Goal: Communication & Community: Participate in discussion

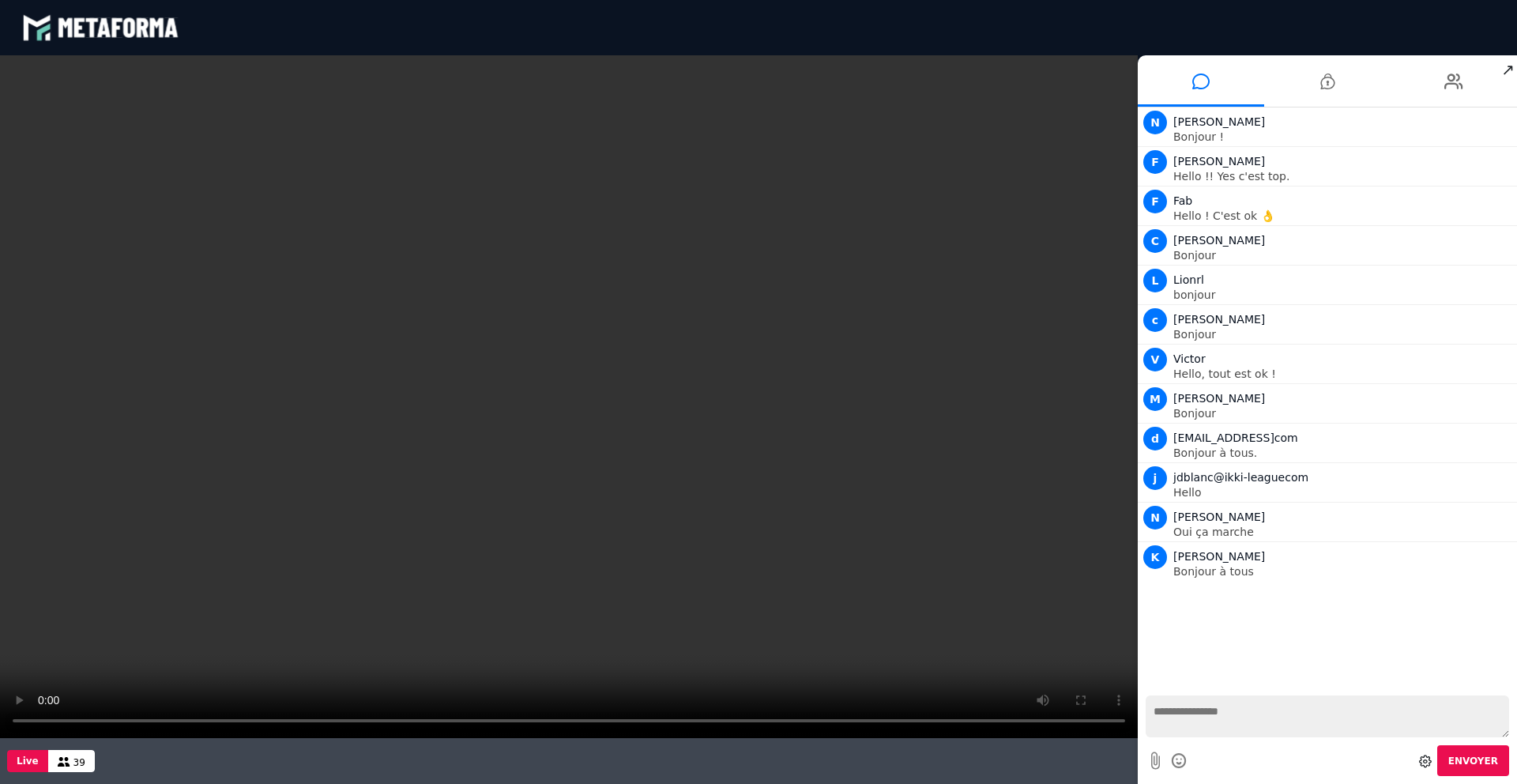
click at [41, 718] on video at bounding box center [569, 397] width 1138 height 683
click at [20, 722] on video at bounding box center [569, 397] width 1138 height 683
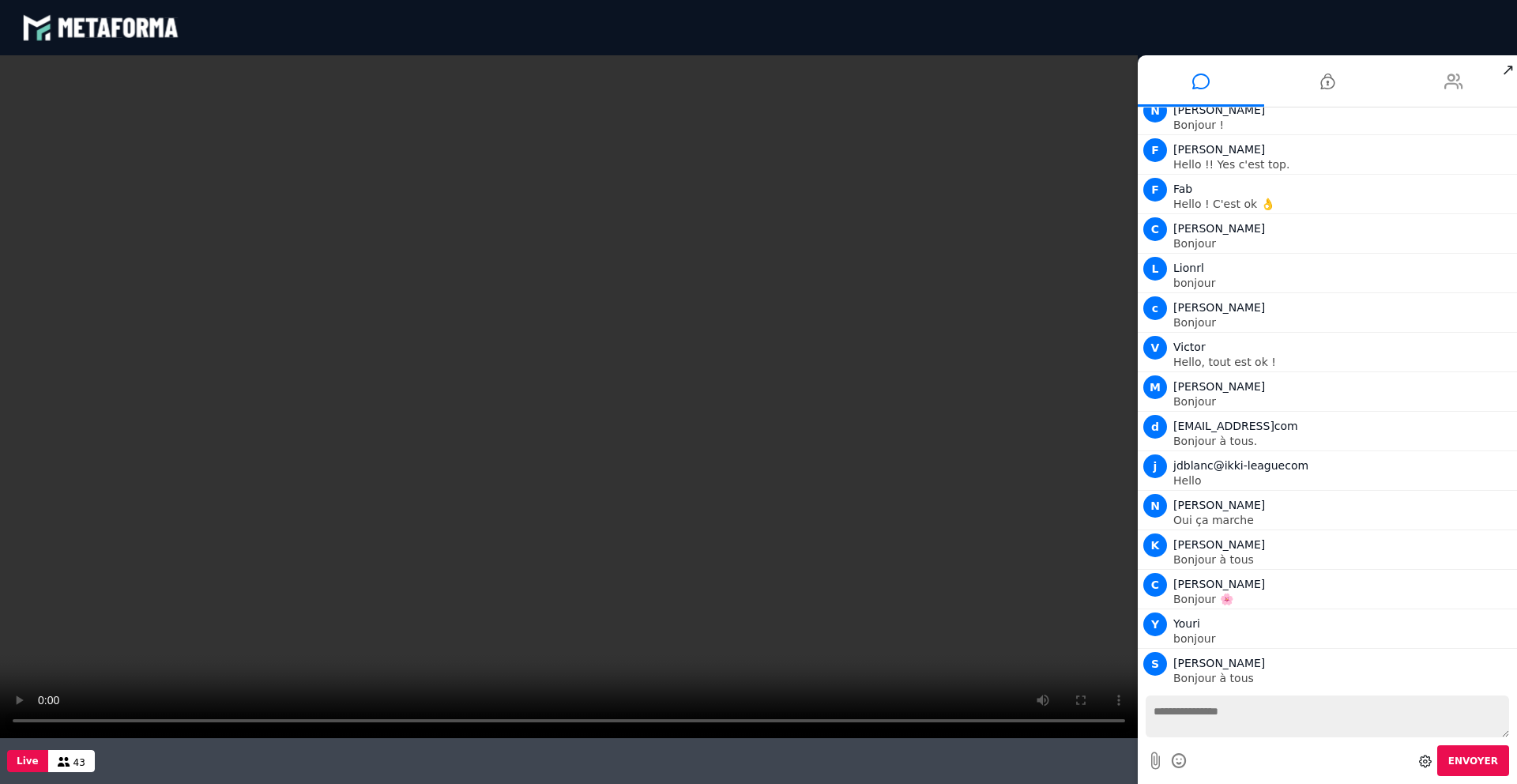
click at [1450, 72] on icon at bounding box center [1454, 81] width 19 height 40
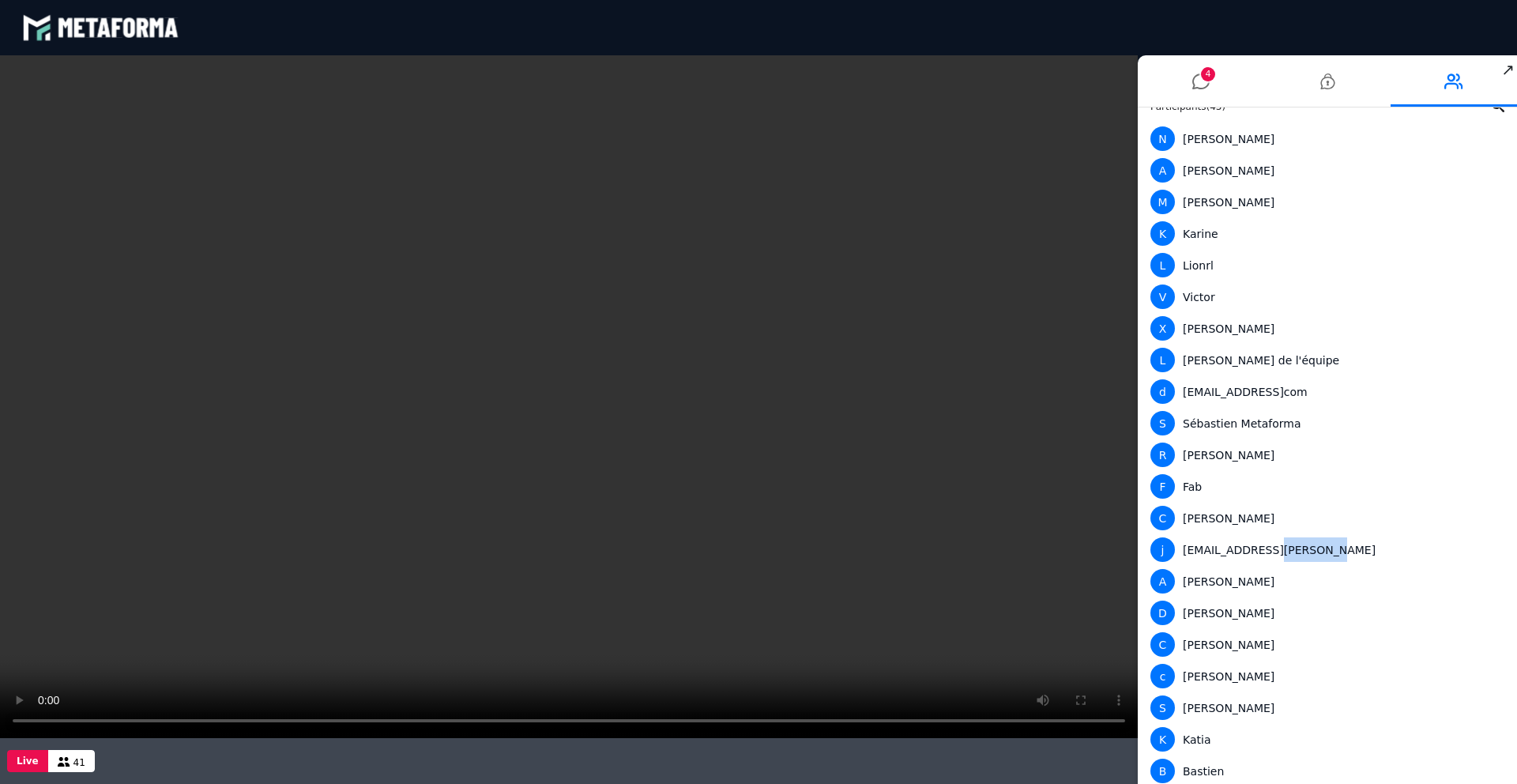
scroll to position [0, 0]
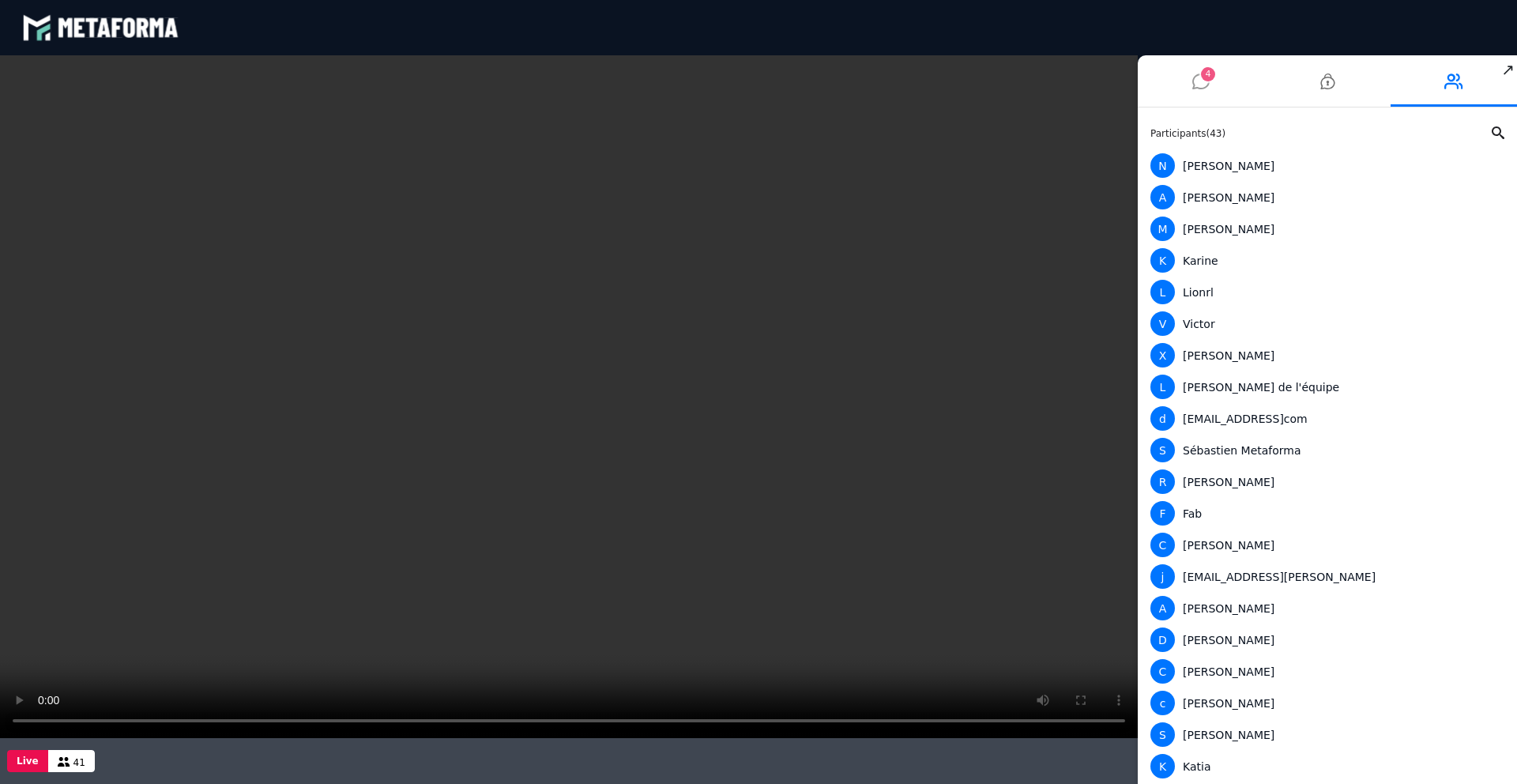
click at [1200, 82] on icon at bounding box center [1201, 81] width 17 height 40
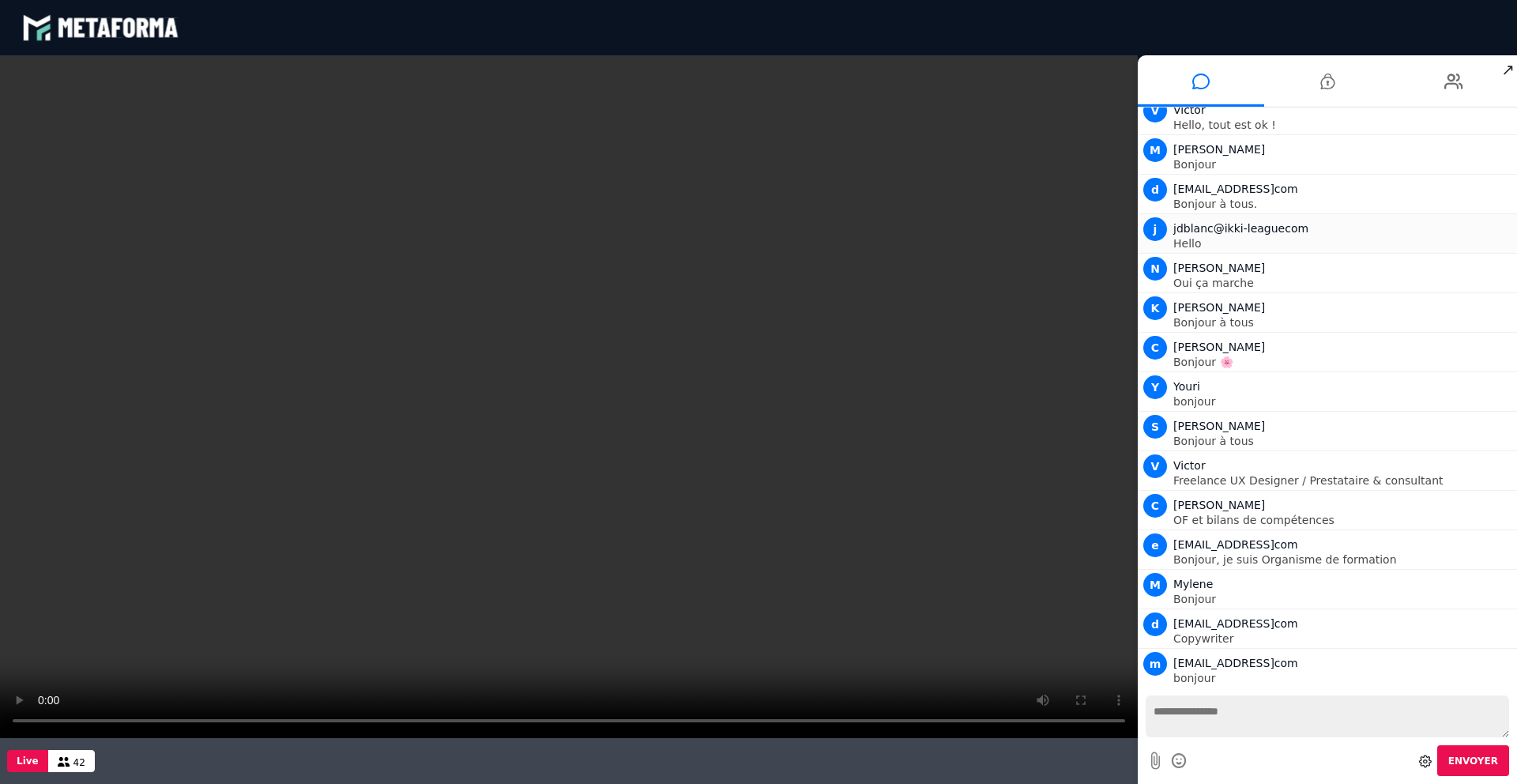
scroll to position [288, 0]
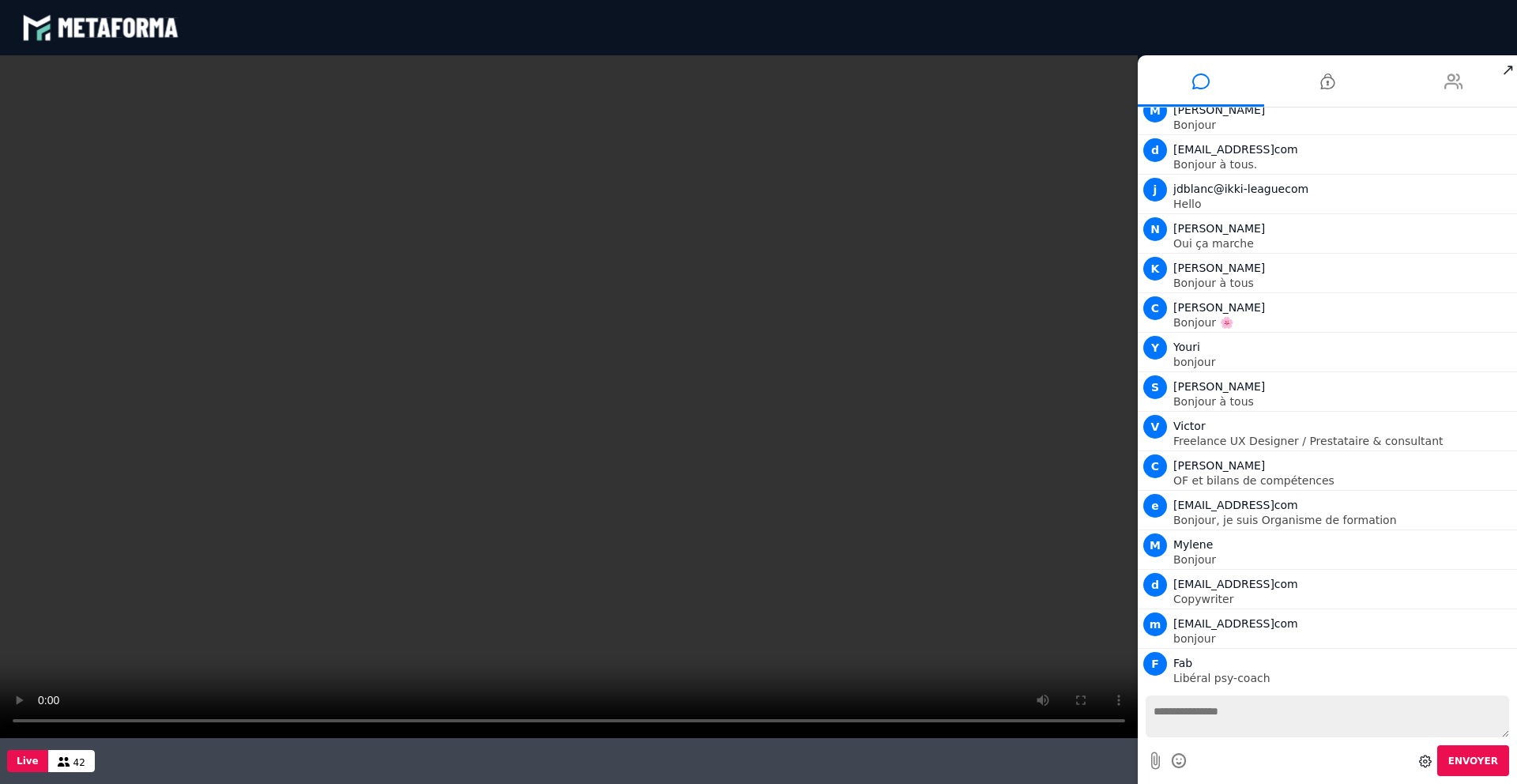
click at [1453, 86] on icon at bounding box center [1454, 81] width 19 height 40
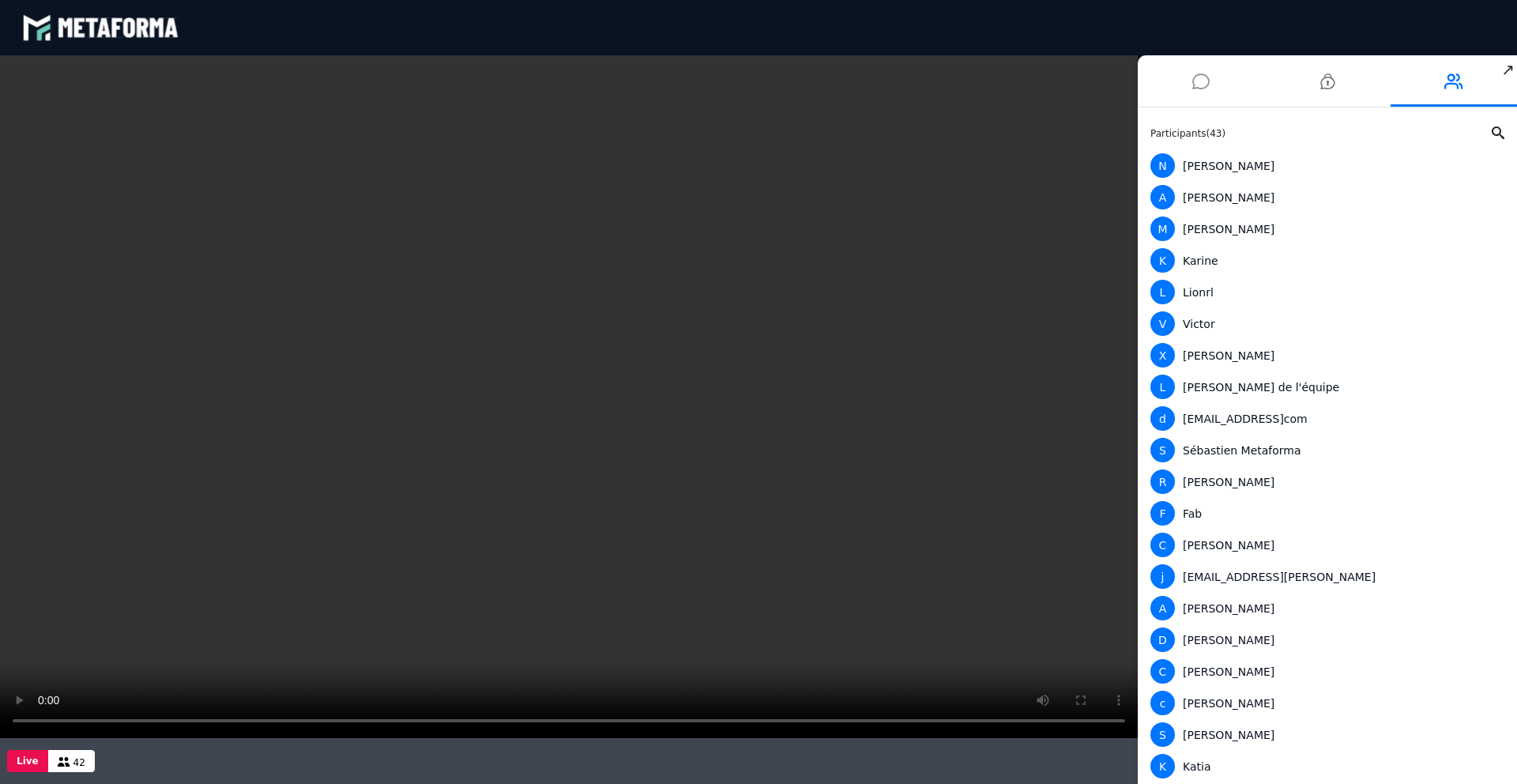
click at [1208, 81] on icon at bounding box center [1201, 81] width 17 height 40
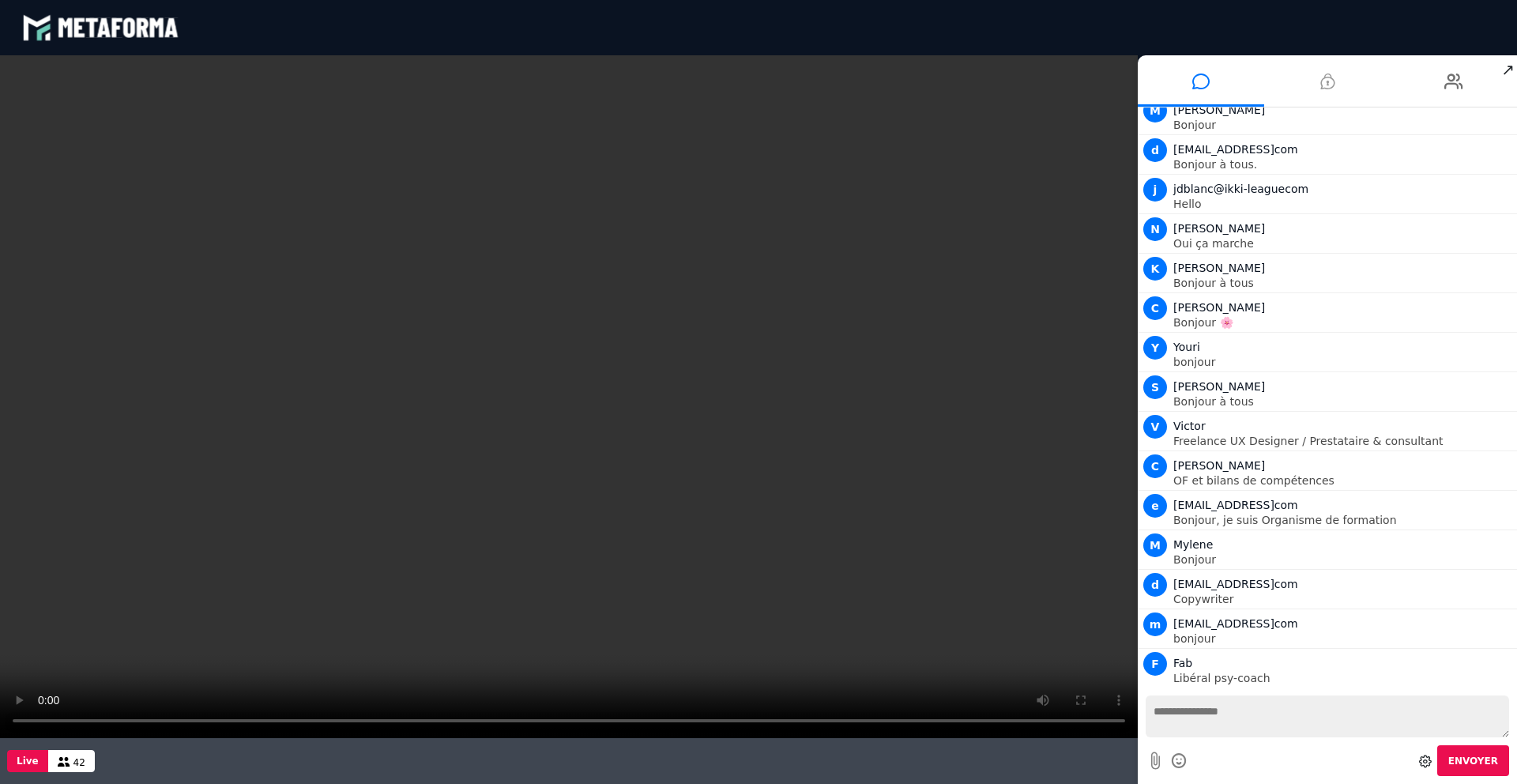
click at [1336, 83] on li at bounding box center [1328, 81] width 127 height 52
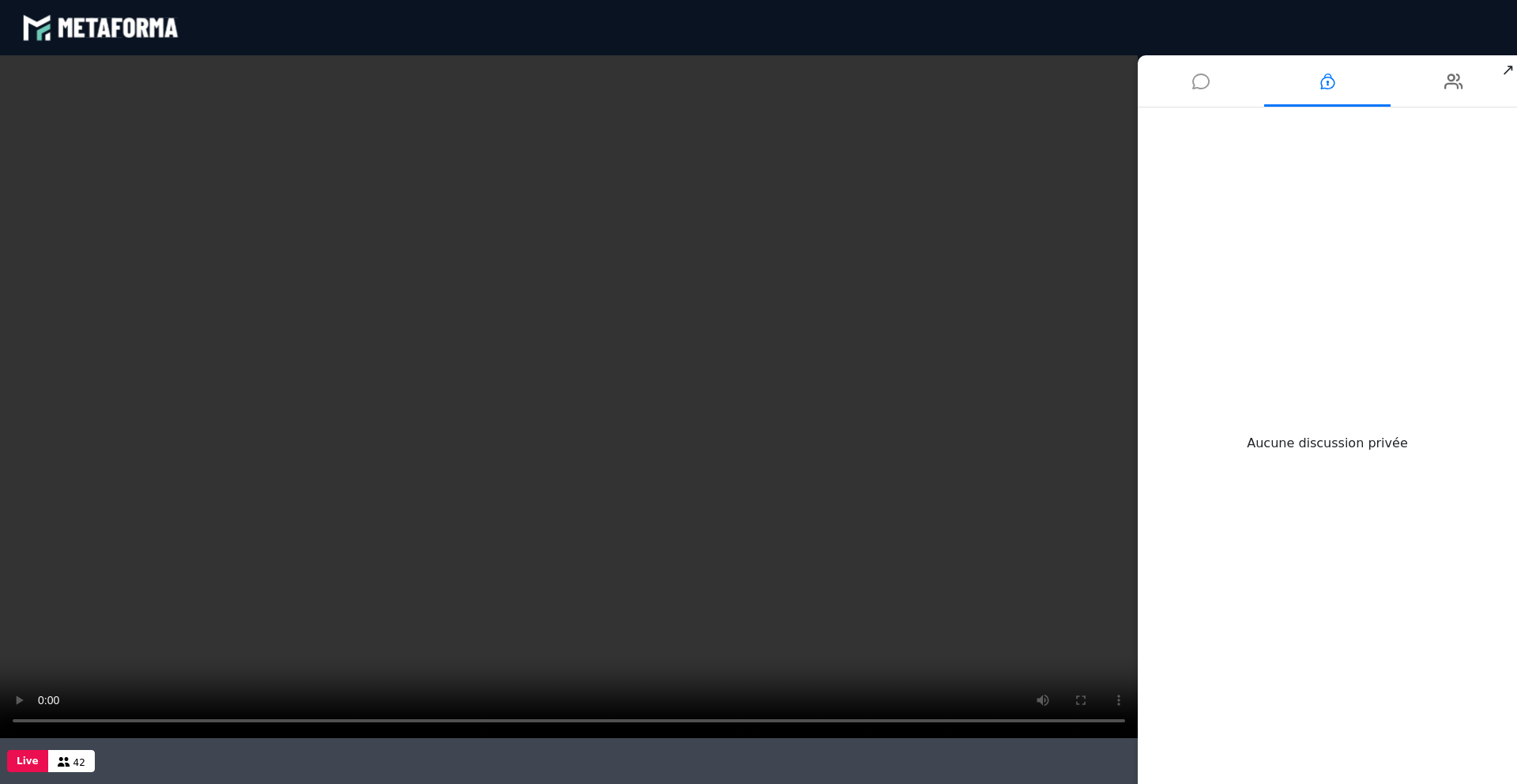
click at [1205, 83] on icon at bounding box center [1201, 81] width 17 height 40
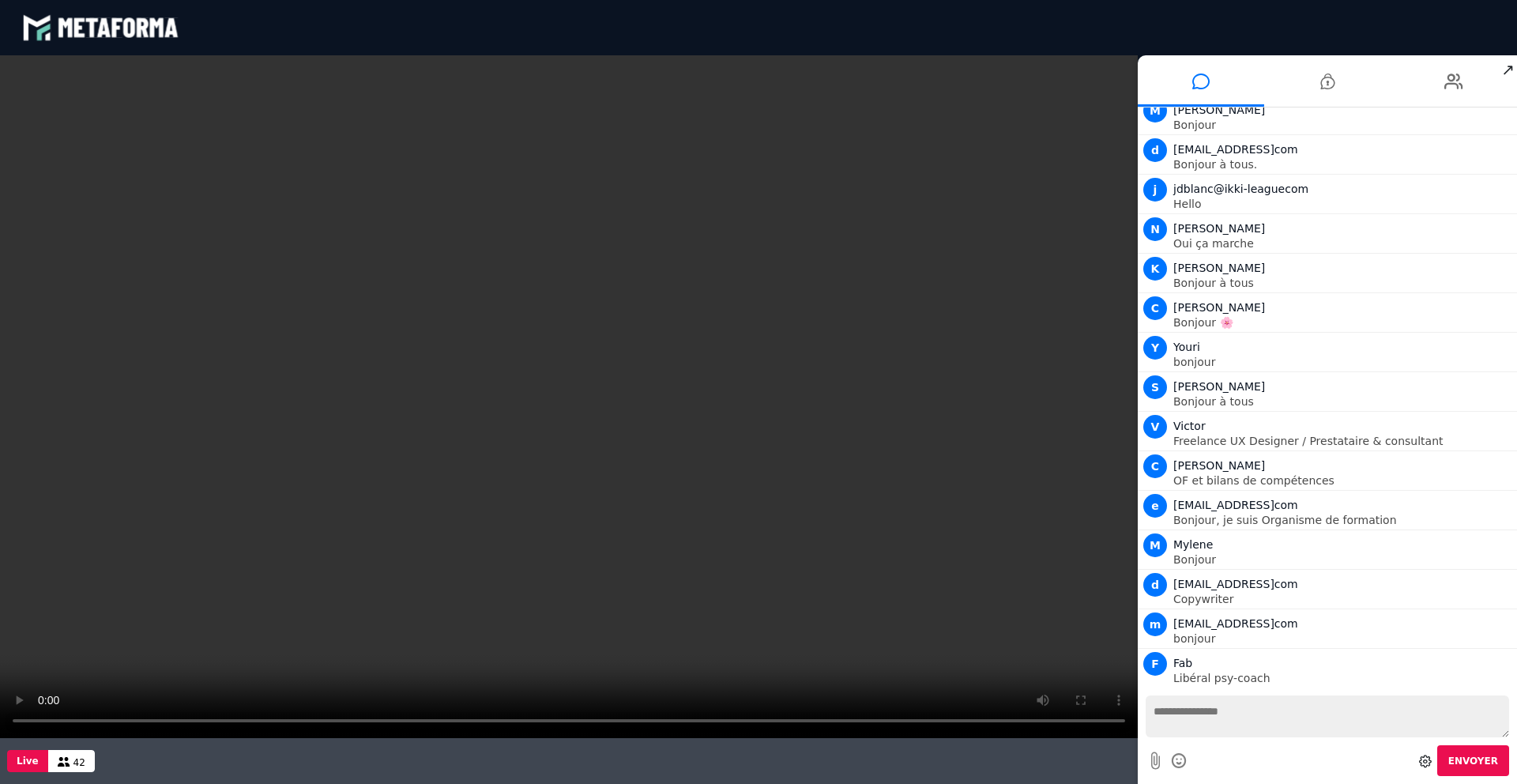
click at [1426, 766] on icon at bounding box center [1426, 760] width 13 height 13
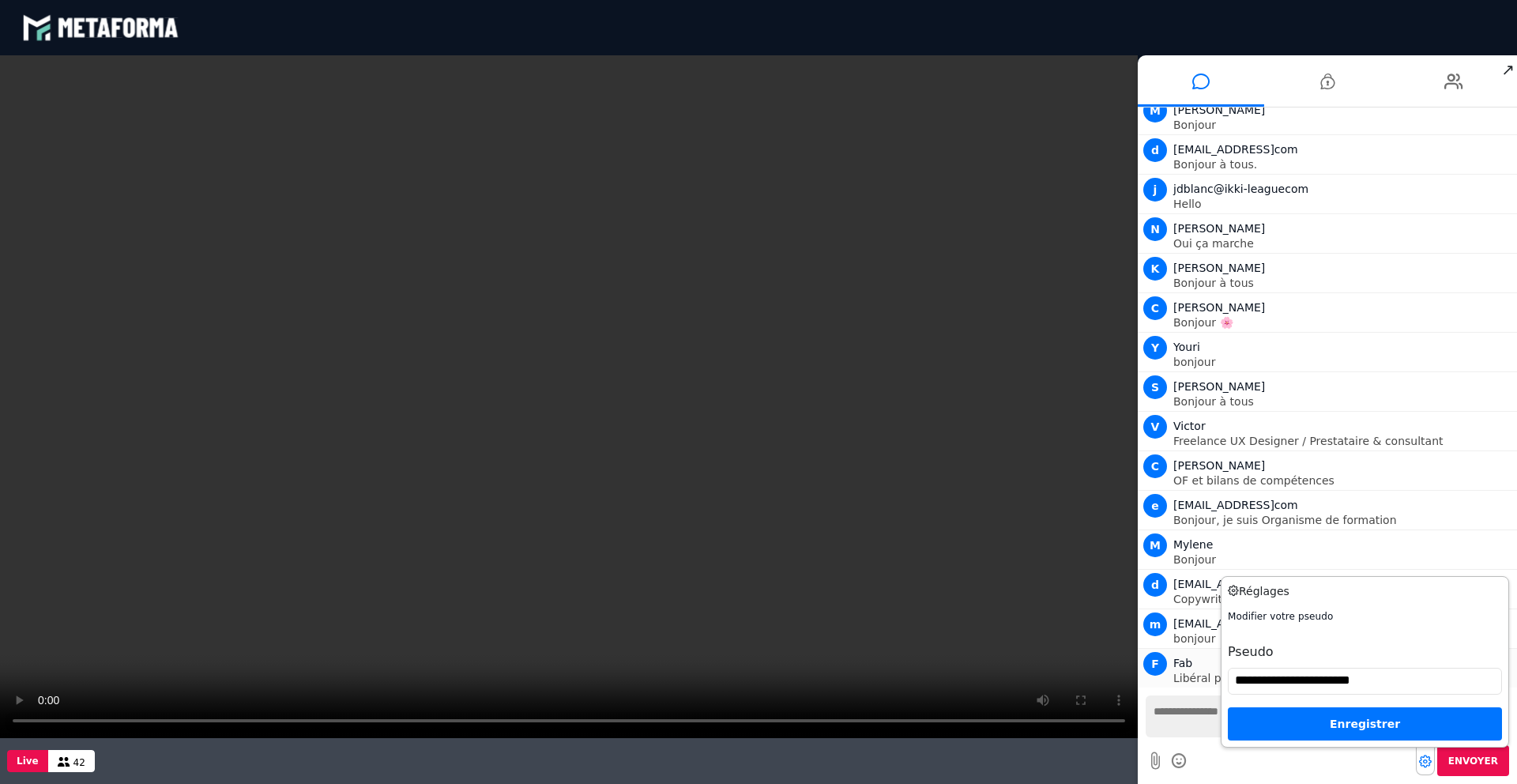
scroll to position [339, 0]
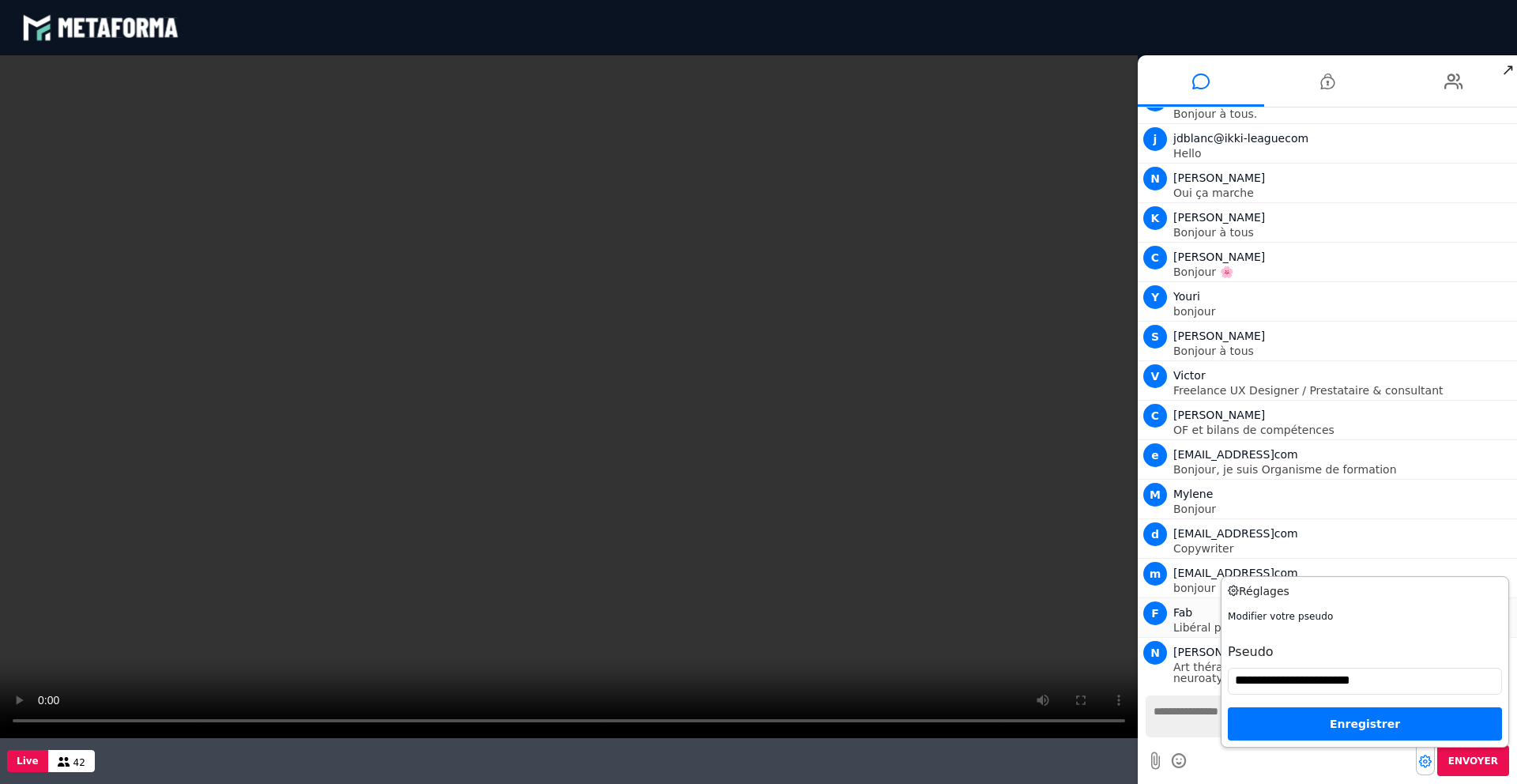
drag, startPoint x: 1397, startPoint y: 678, endPoint x: 1218, endPoint y: 665, distance: 179.5
click at [1218, 665] on div "**********" at bounding box center [1328, 445] width 379 height 676
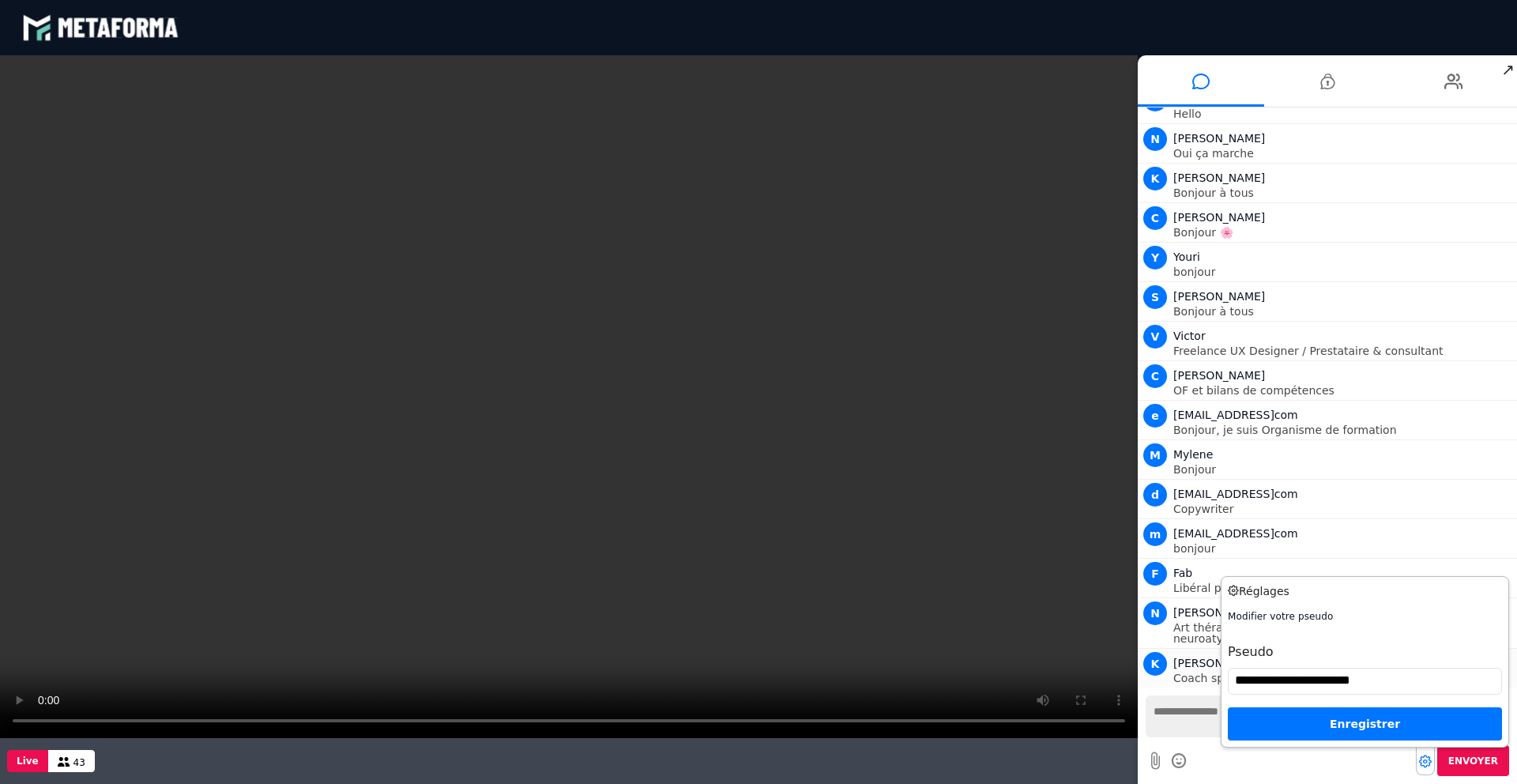
type input "*"
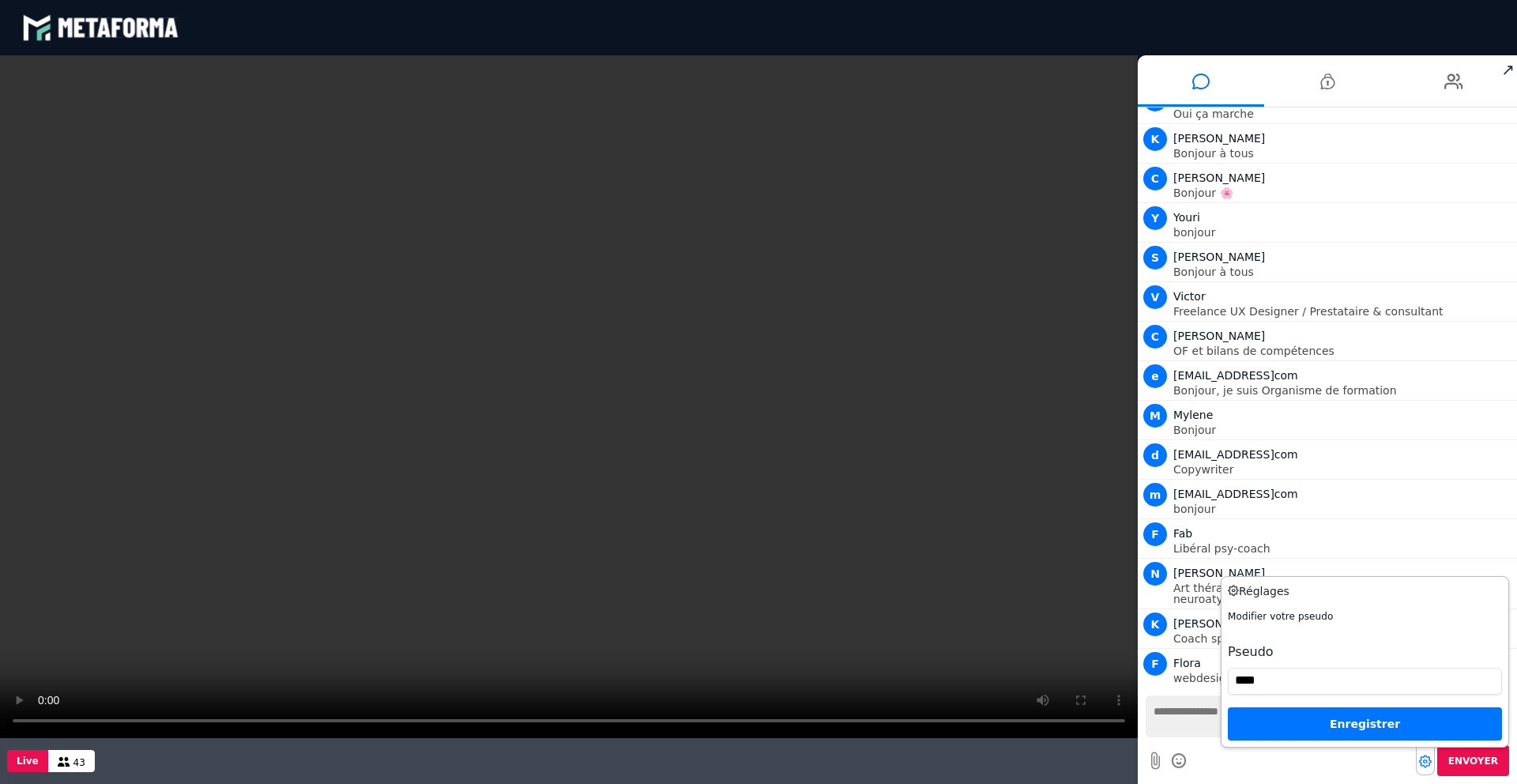
click at [1345, 729] on div "Enregistrer" at bounding box center [1365, 723] width 274 height 33
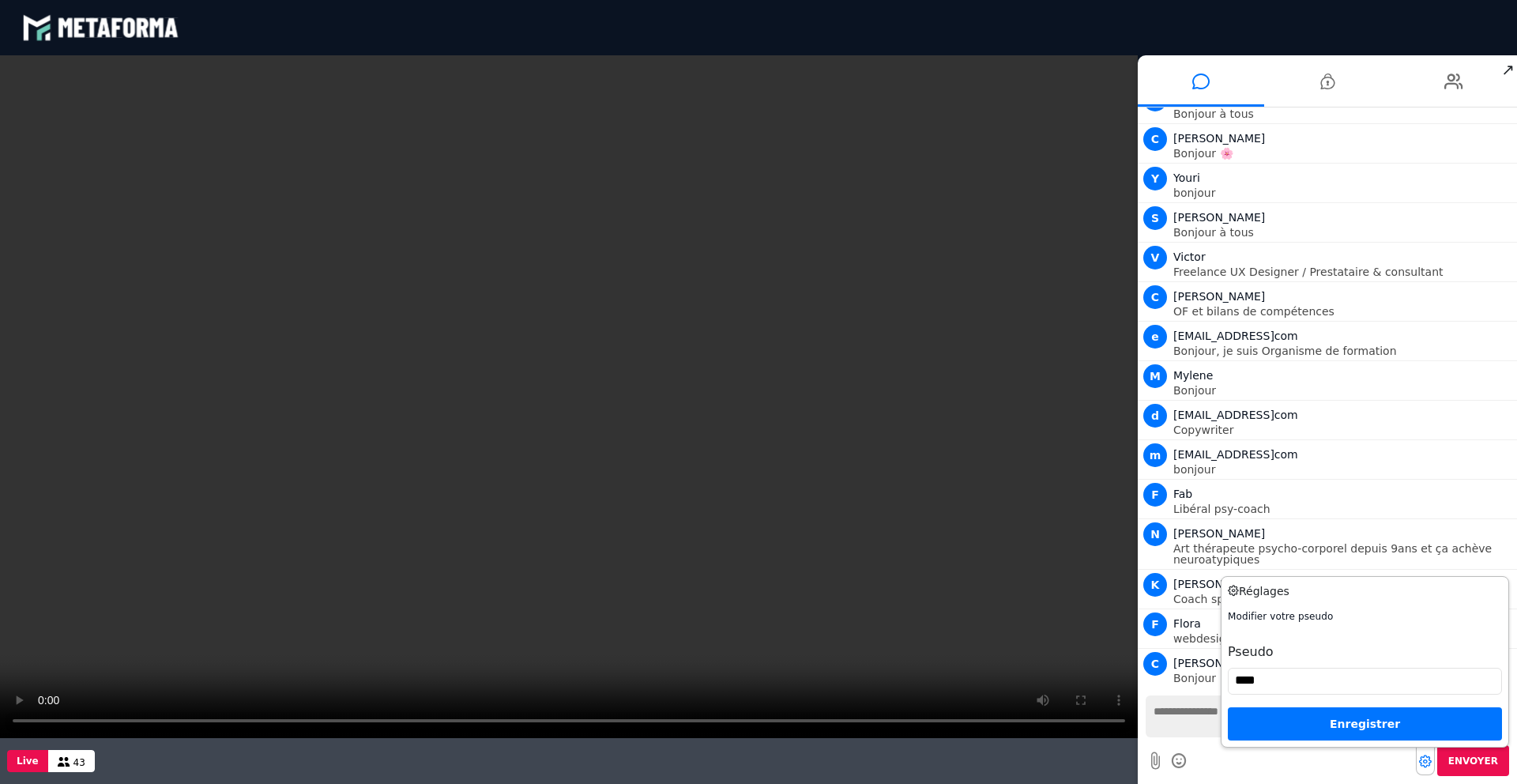
click at [1242, 681] on input "****" at bounding box center [1365, 681] width 274 height 27
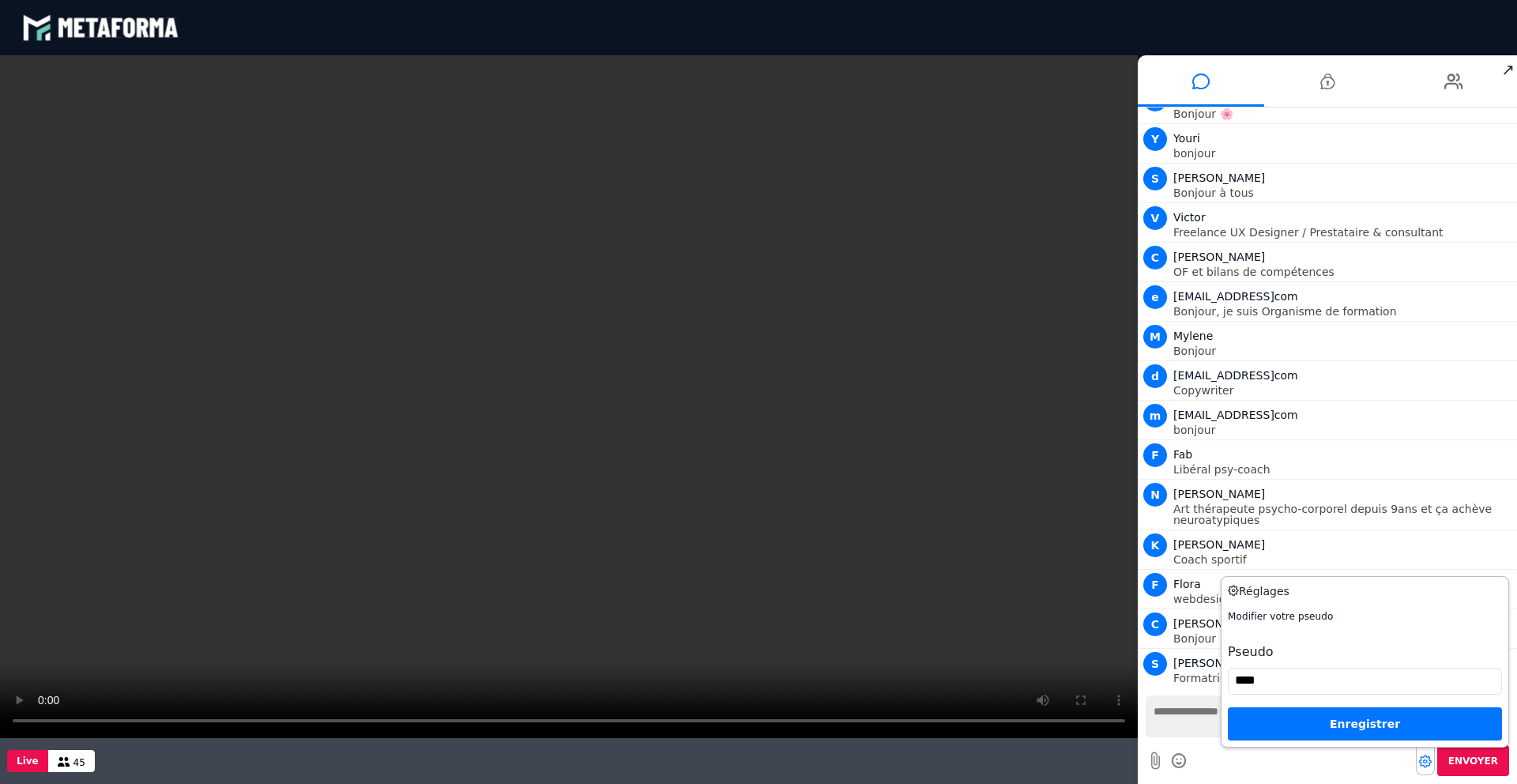
type input "****"
click at [1321, 729] on div "Enregistrer" at bounding box center [1365, 723] width 274 height 33
click at [1359, 726] on div "Enregistrer" at bounding box center [1365, 723] width 274 height 33
click at [1333, 724] on div "Enregistrer" at bounding box center [1365, 723] width 274 height 33
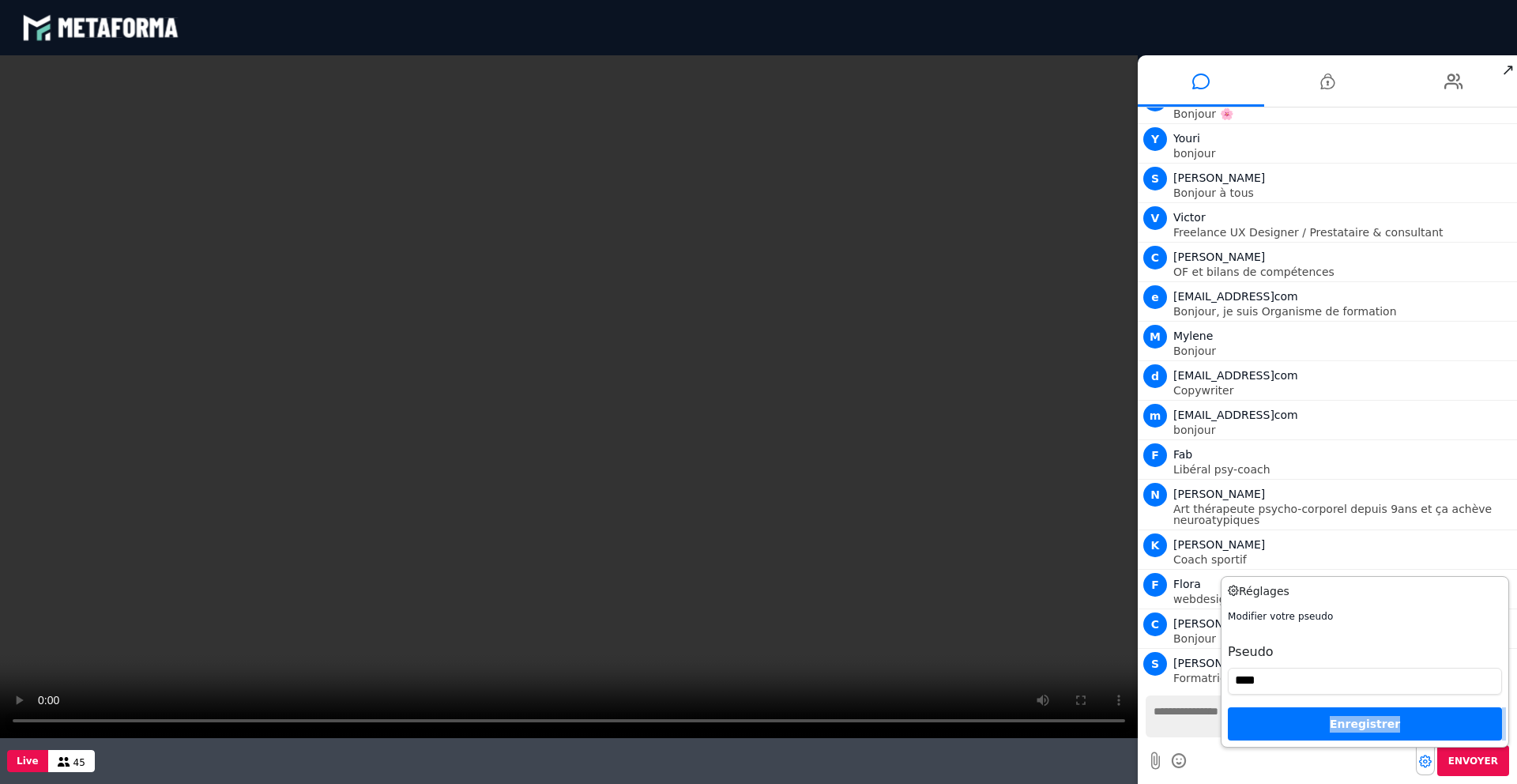
click at [1333, 724] on div "Enregistrer" at bounding box center [1365, 723] width 274 height 33
click at [1311, 695] on div "Modifier votre pseudo Pseudo **** Enregistrer" at bounding box center [1365, 674] width 274 height 131
click at [1311, 685] on input "****" at bounding box center [1365, 681] width 274 height 27
click at [1351, 729] on div "Enregistrer" at bounding box center [1365, 723] width 274 height 33
click at [1220, 562] on p "Coach sportif" at bounding box center [1343, 559] width 340 height 11
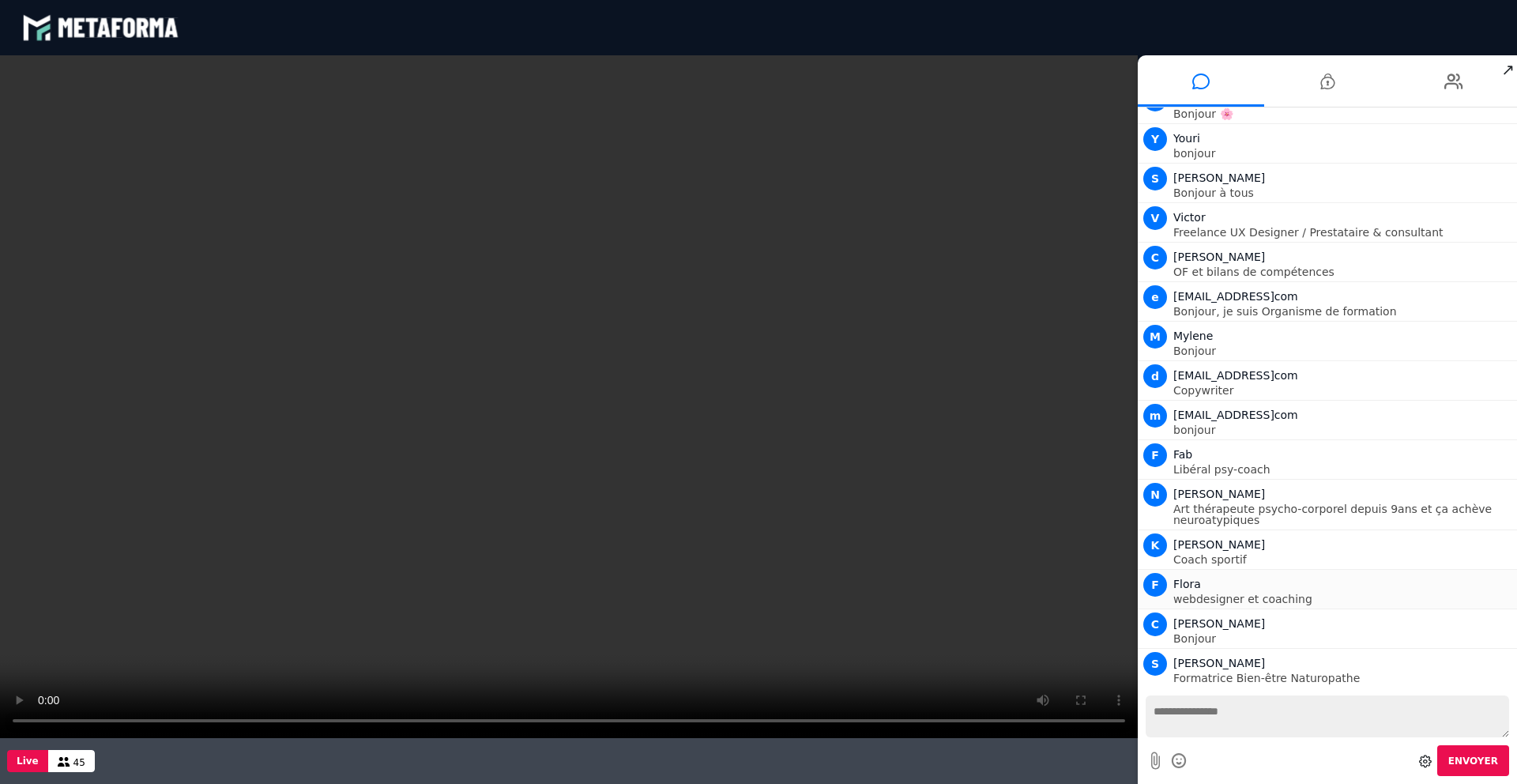
scroll to position [536, 0]
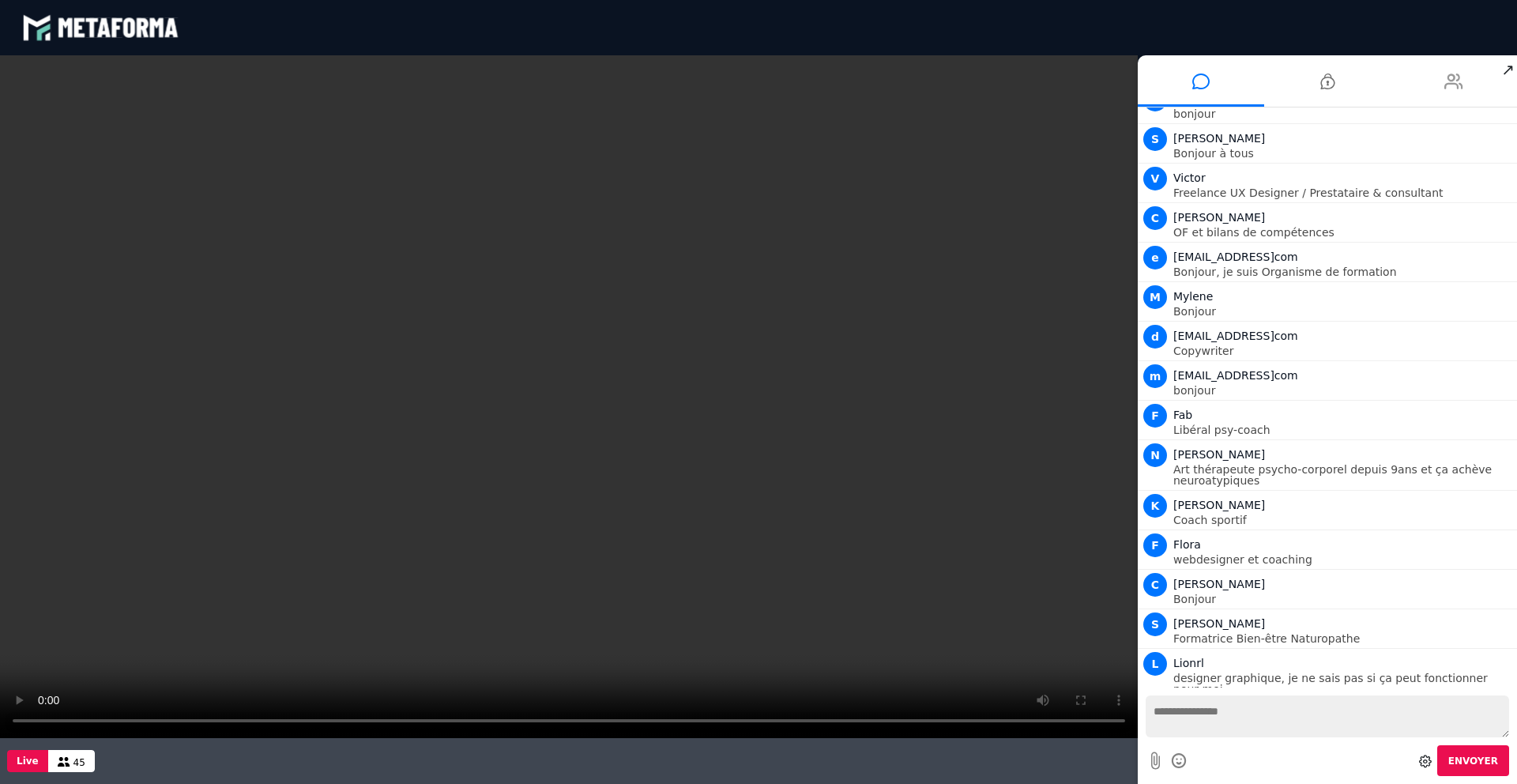
click at [1430, 89] on li at bounding box center [1455, 81] width 127 height 52
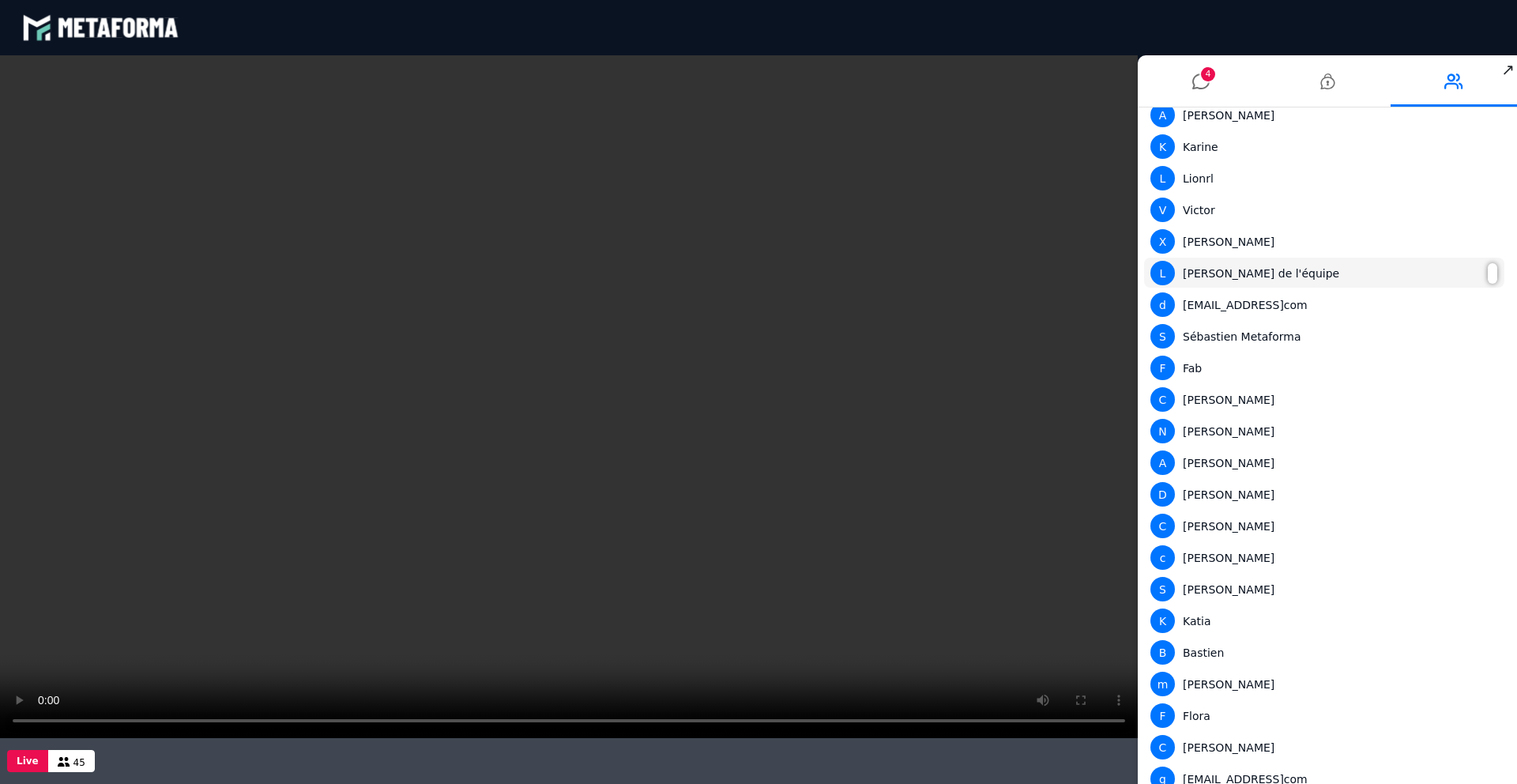
scroll to position [83, 0]
click at [1201, 87] on icon at bounding box center [1201, 81] width 17 height 40
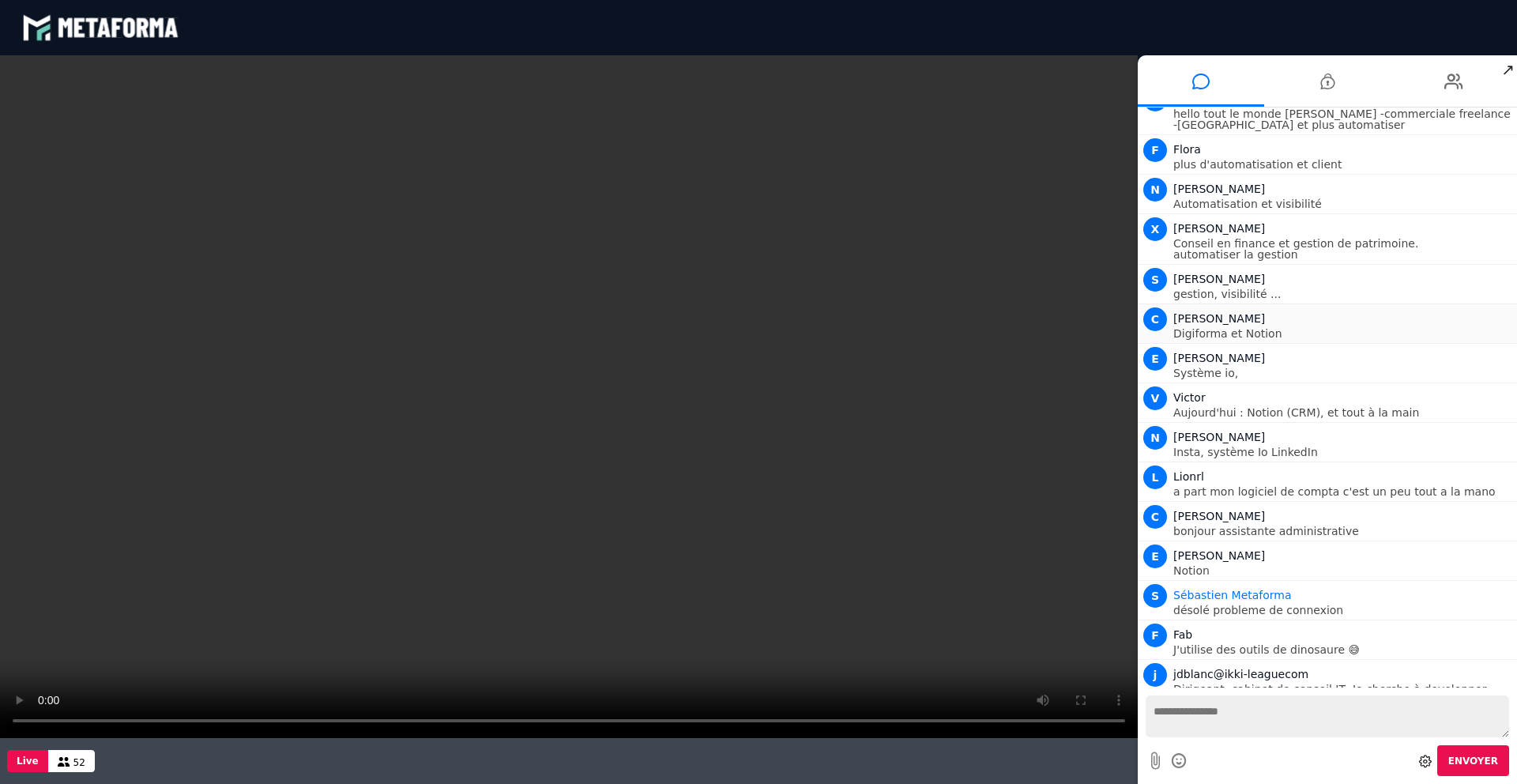
scroll to position [1669, 0]
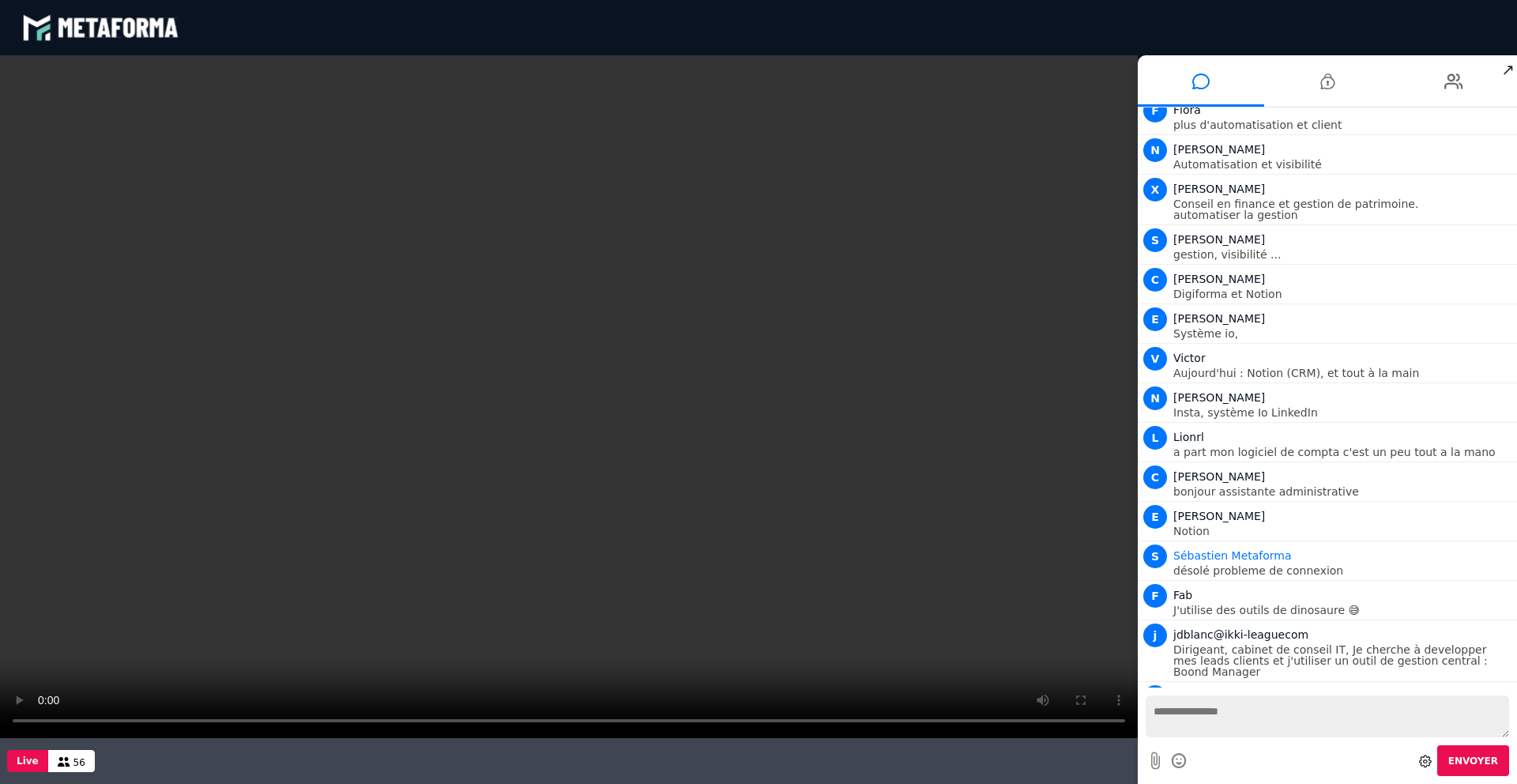
click at [23, 722] on video at bounding box center [569, 397] width 1138 height 683
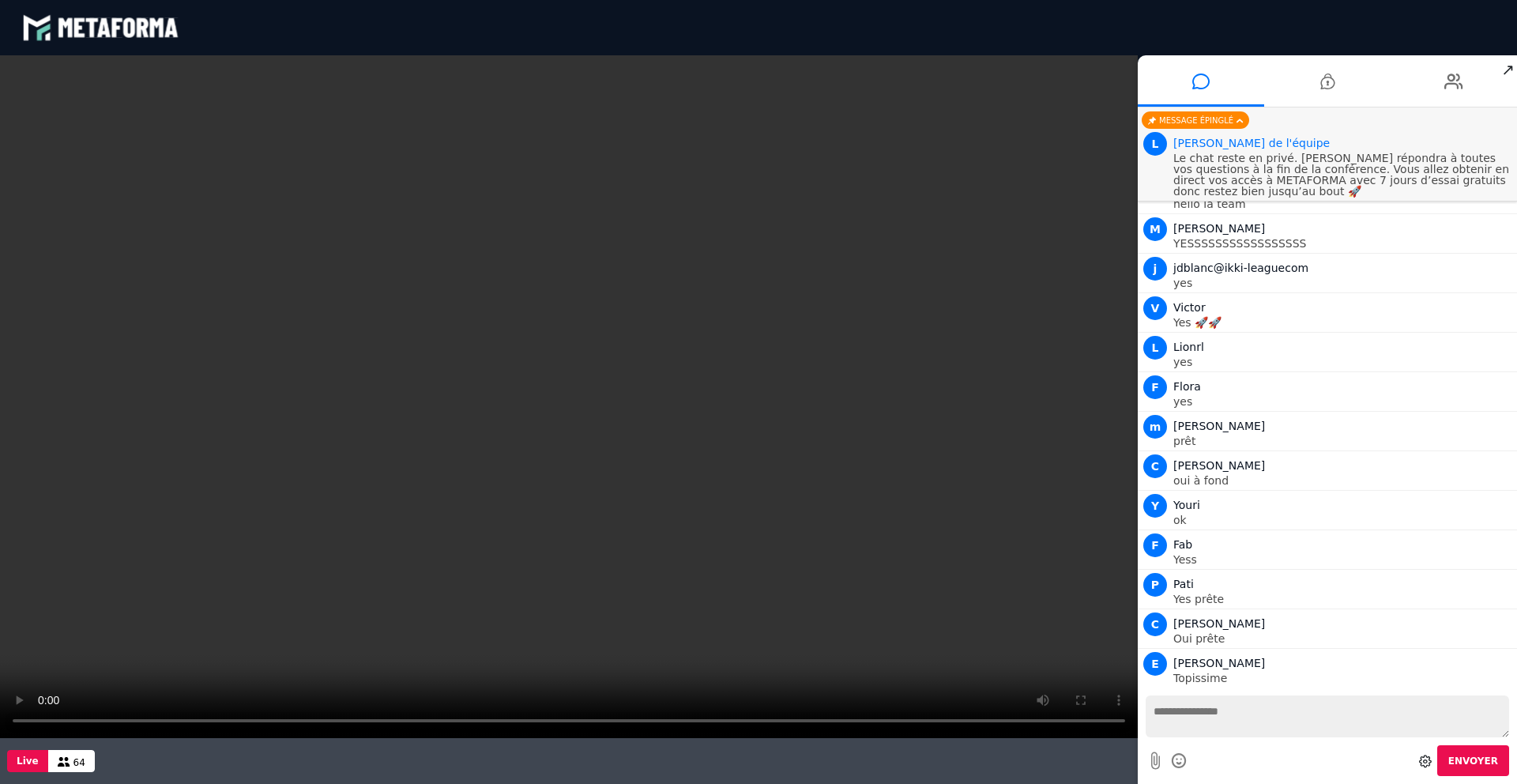
scroll to position [2341, 0]
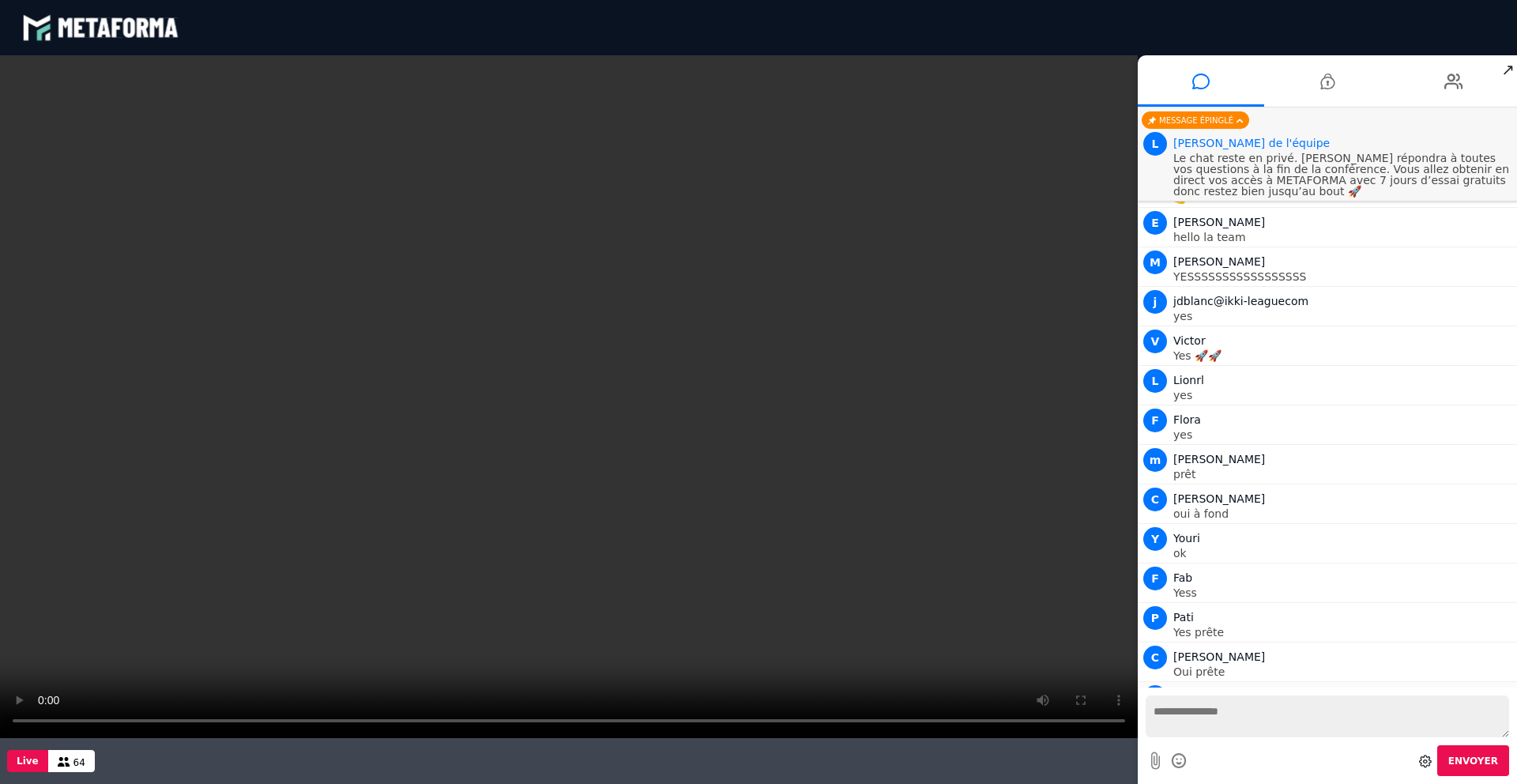
click at [1292, 705] on p "Topissime" at bounding box center [1343, 711] width 340 height 11
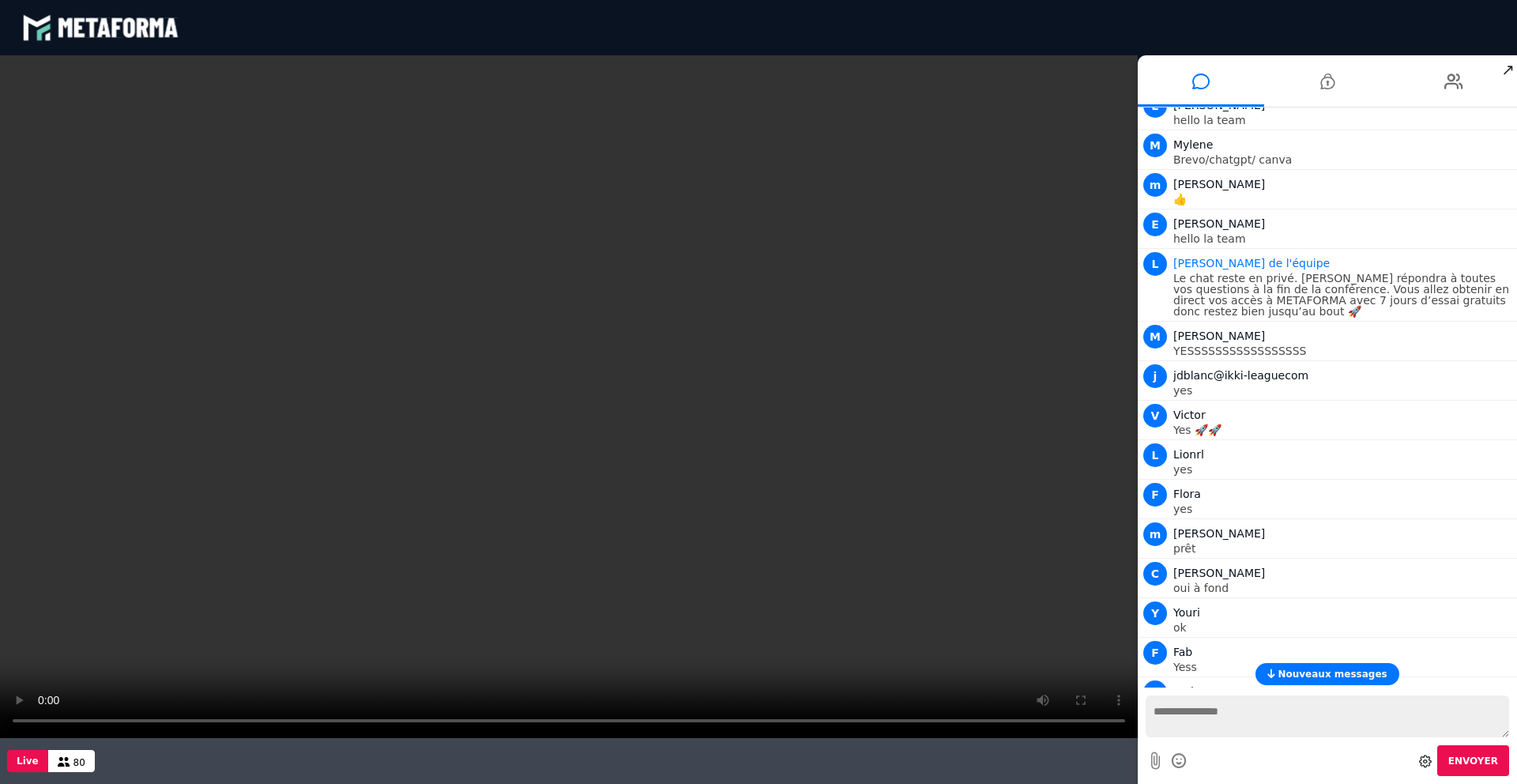
click at [1314, 670] on span "Nouveaux messages" at bounding box center [1332, 674] width 109 height 11
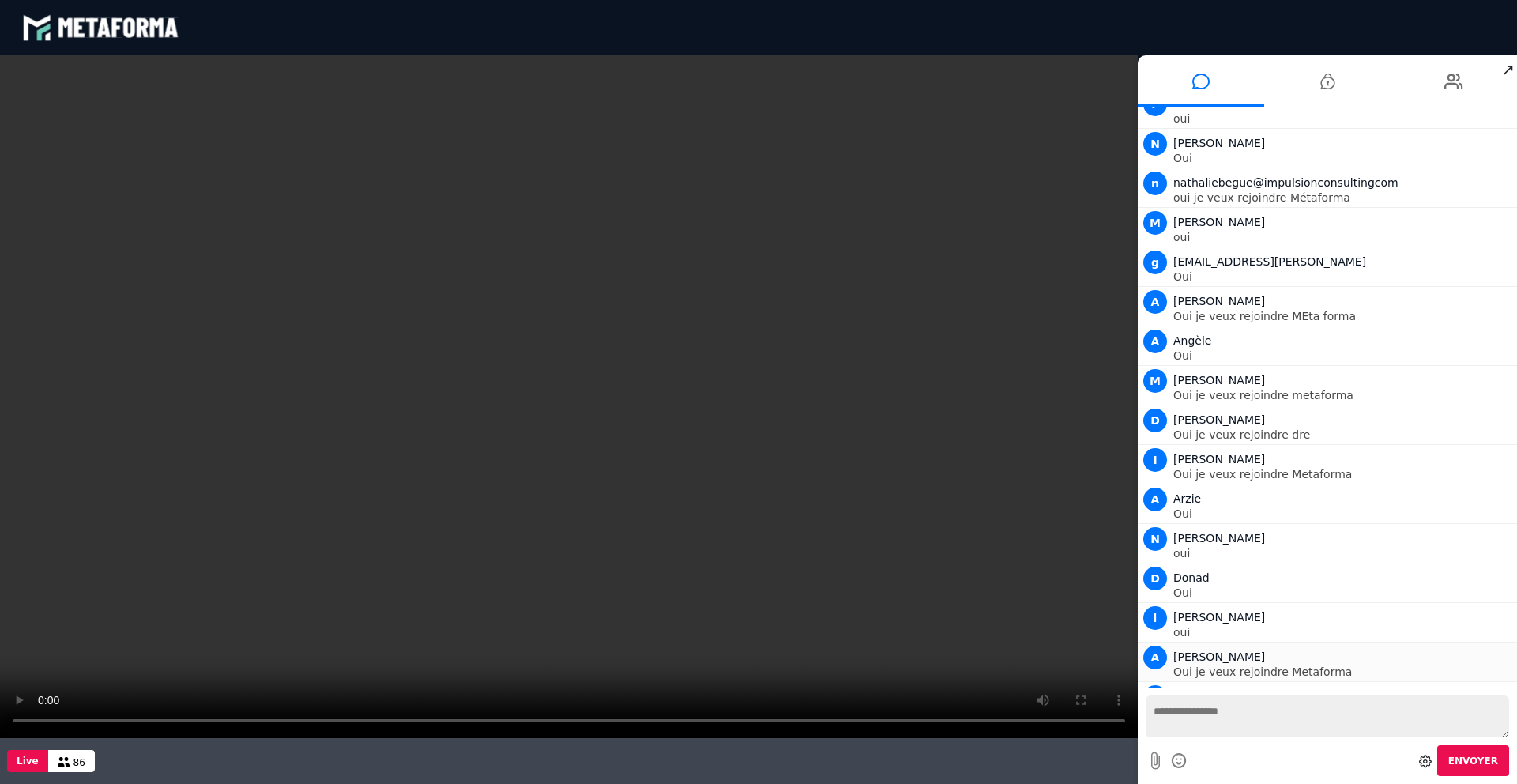
scroll to position [4152, 0]
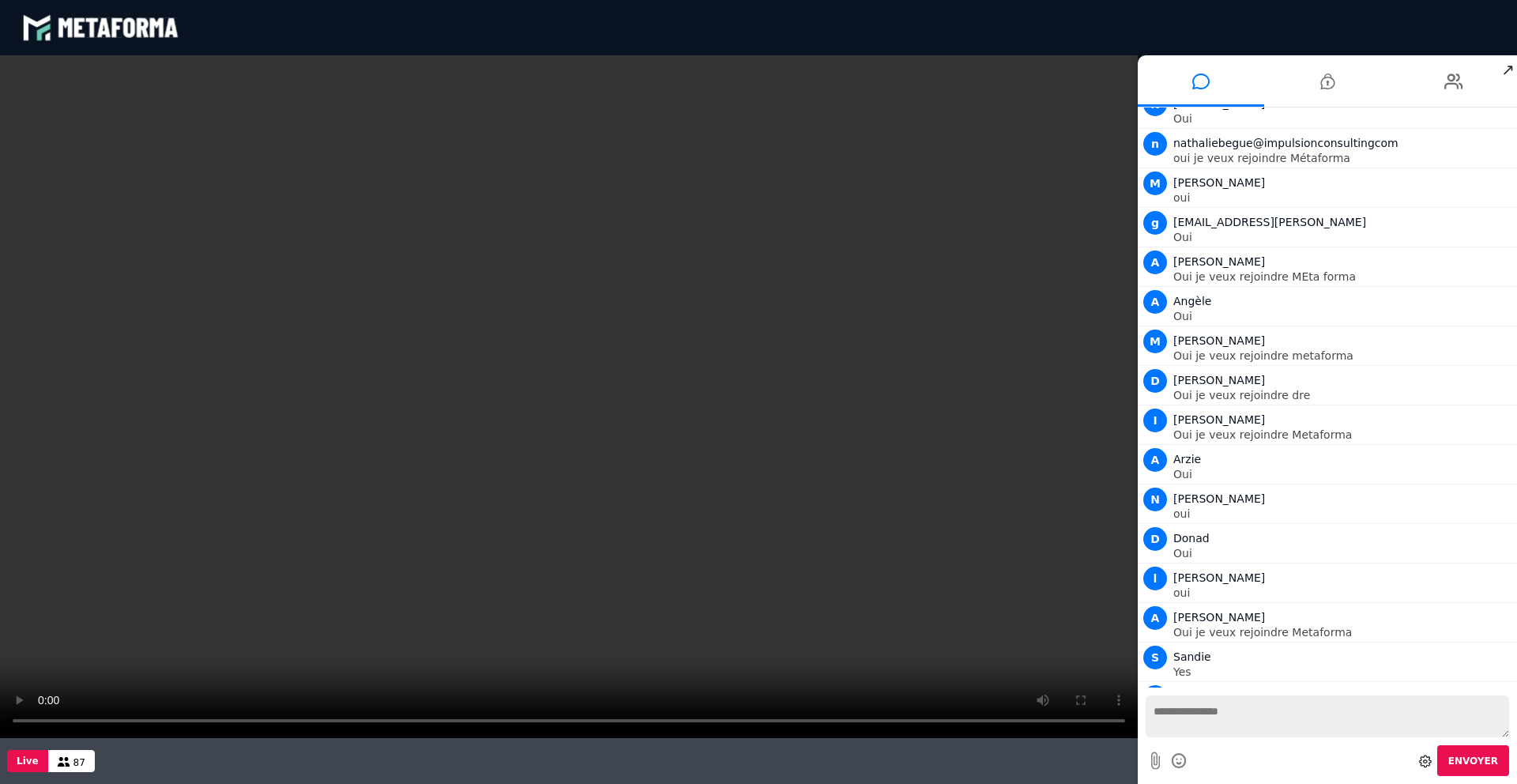
click at [1511, 74] on span "↗" at bounding box center [1508, 69] width 18 height 28
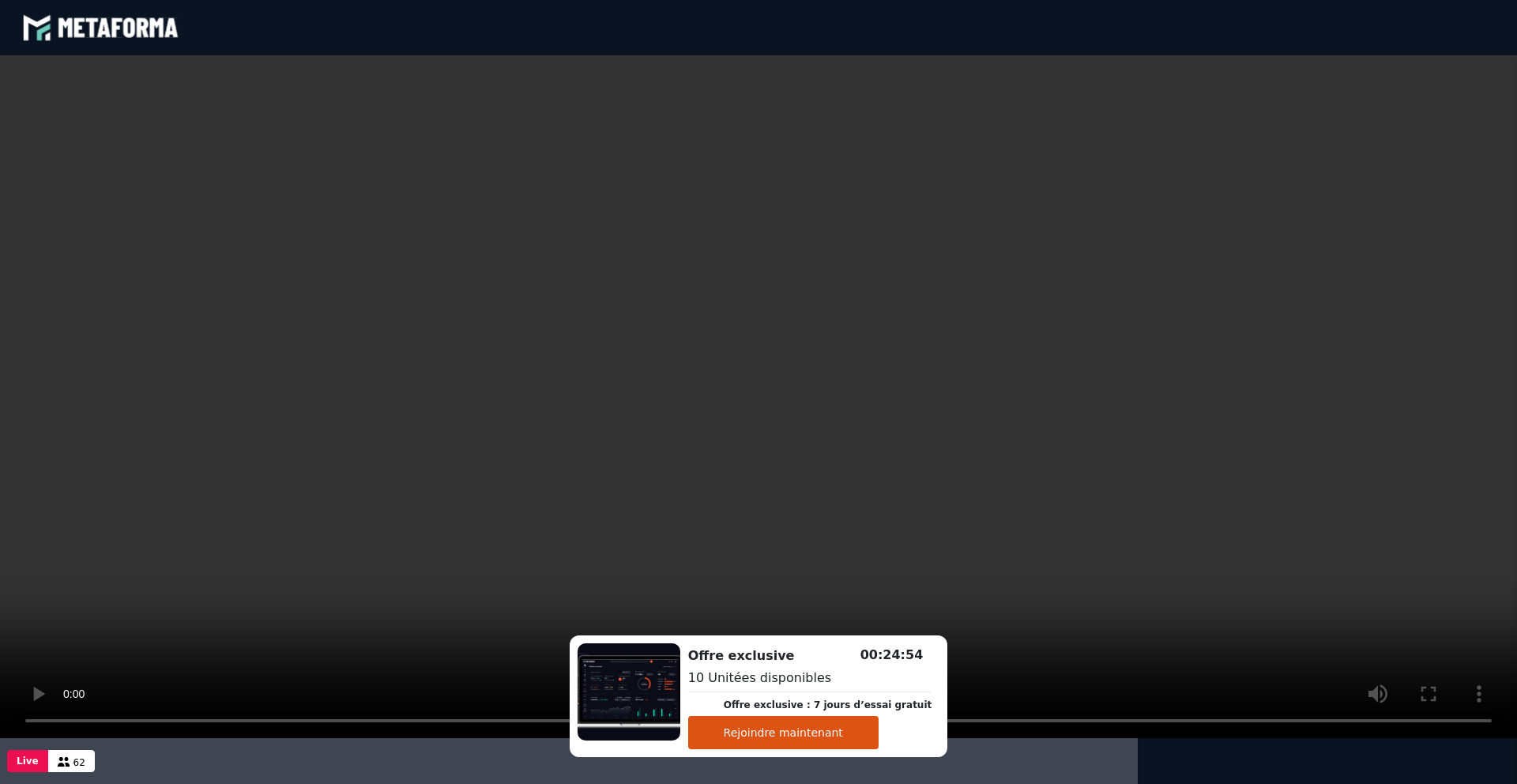
scroll to position [4992, 0]
